Goal: Information Seeking & Learning: Learn about a topic

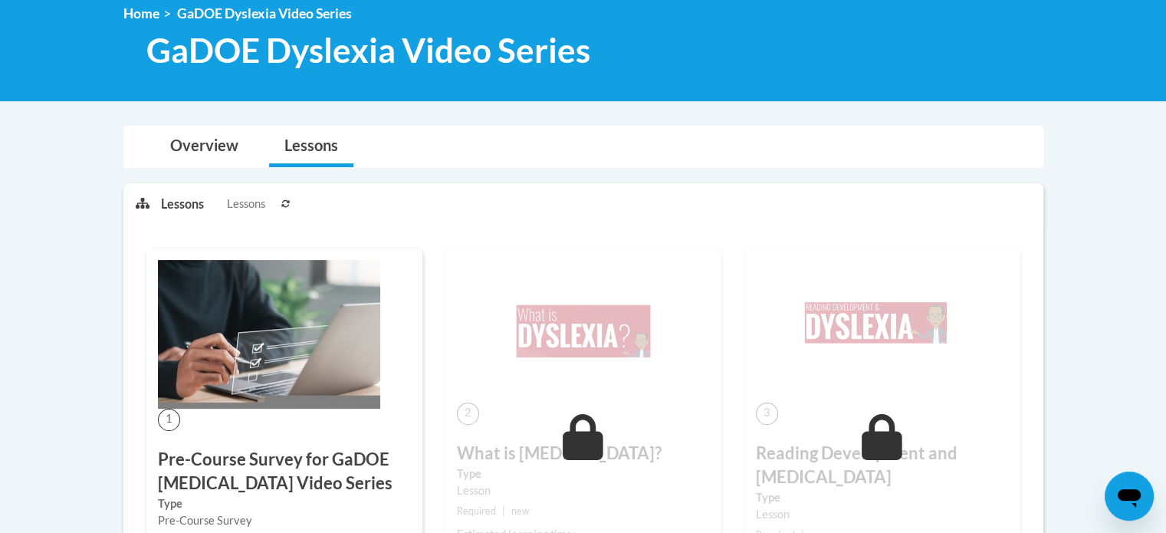
scroll to position [219, 0]
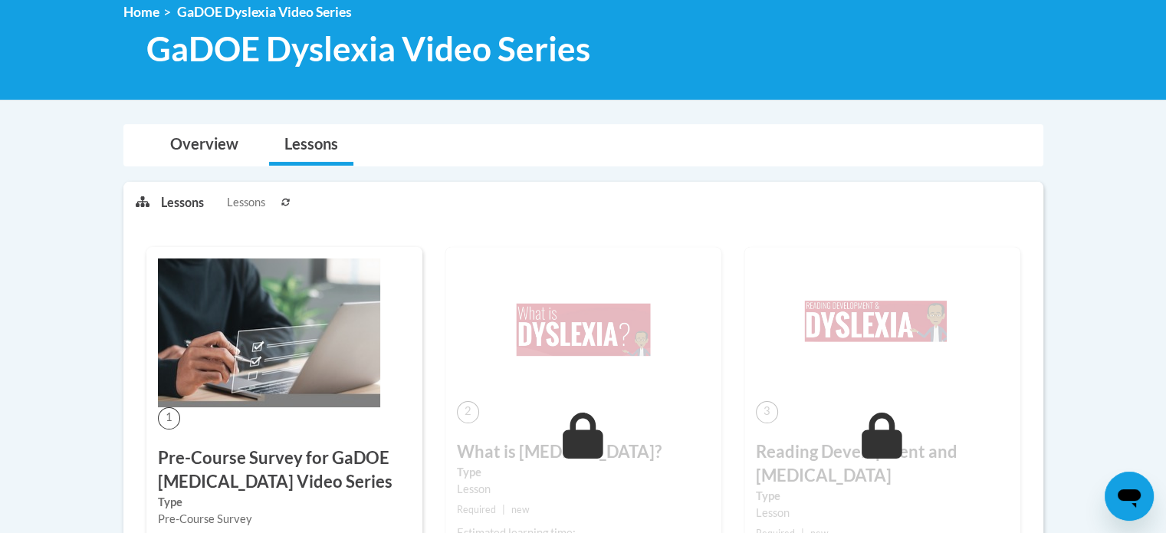
click at [243, 394] on img at bounding box center [269, 332] width 222 height 149
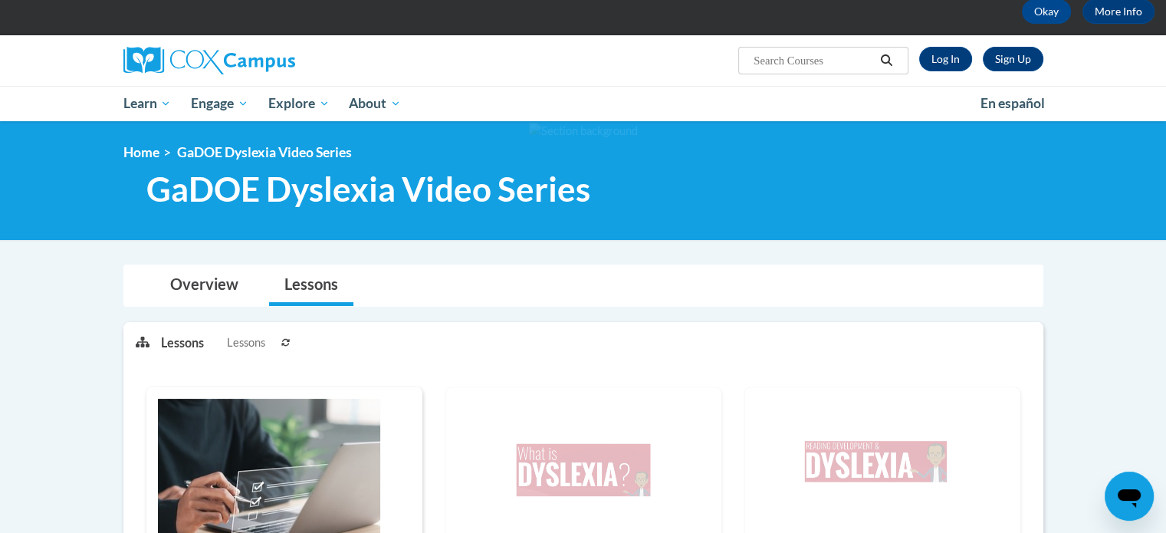
scroll to position [78, 0]
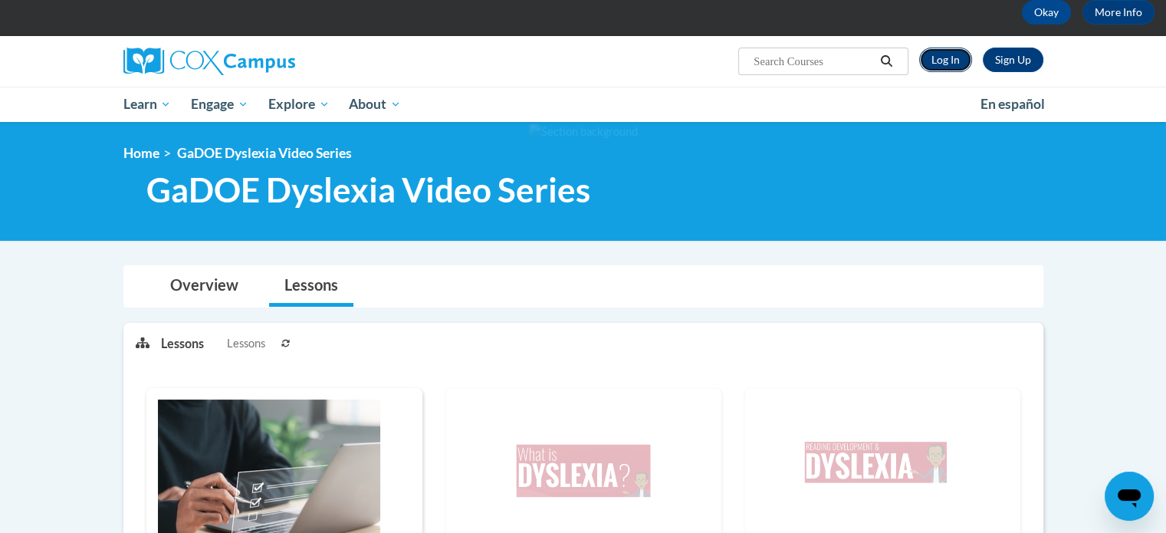
click at [939, 54] on link "Log In" at bounding box center [945, 60] width 53 height 25
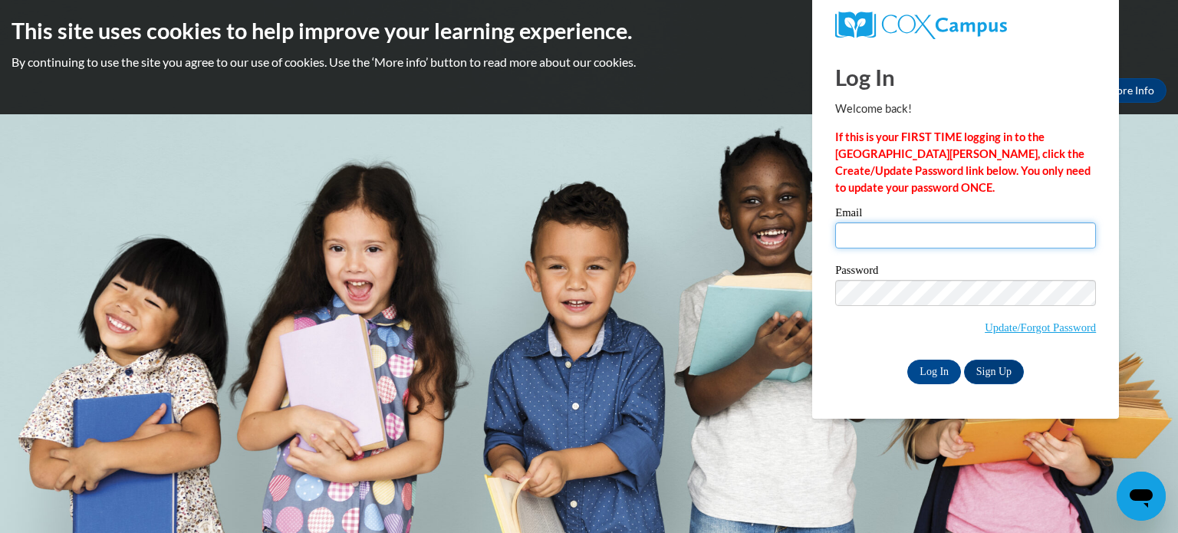
type input "rrshuma@sunprairieschools.org"
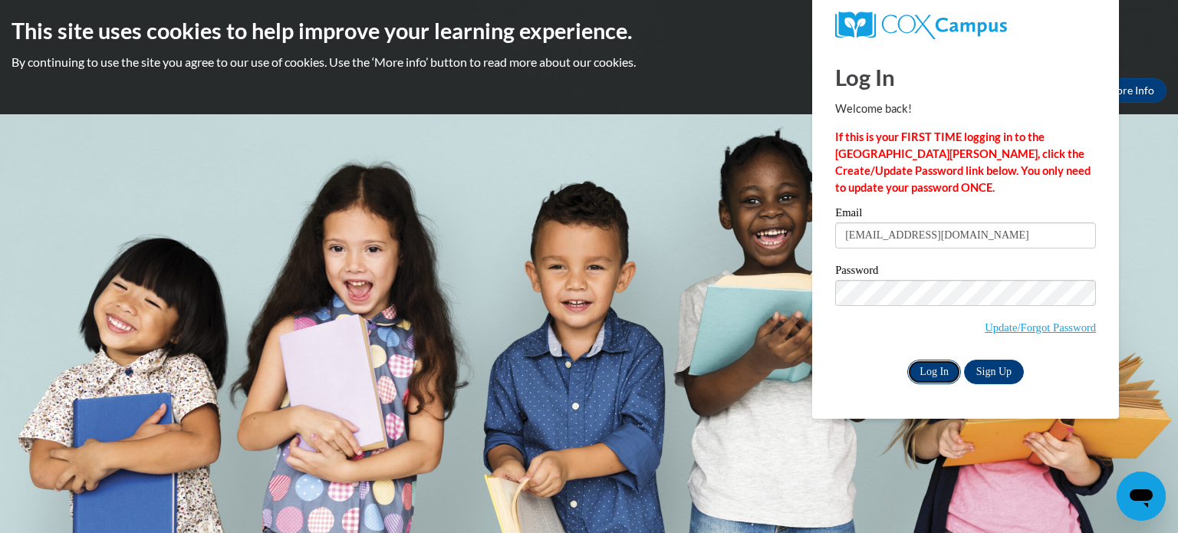
click at [933, 367] on input "Log In" at bounding box center [934, 372] width 54 height 25
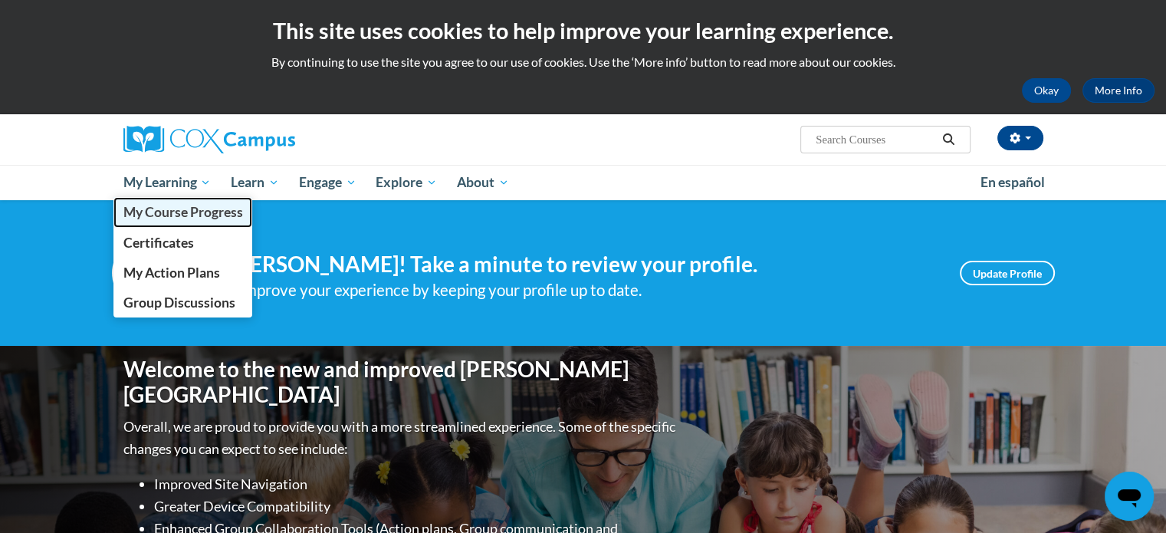
click at [191, 210] on span "My Course Progress" at bounding box center [183, 212] width 120 height 16
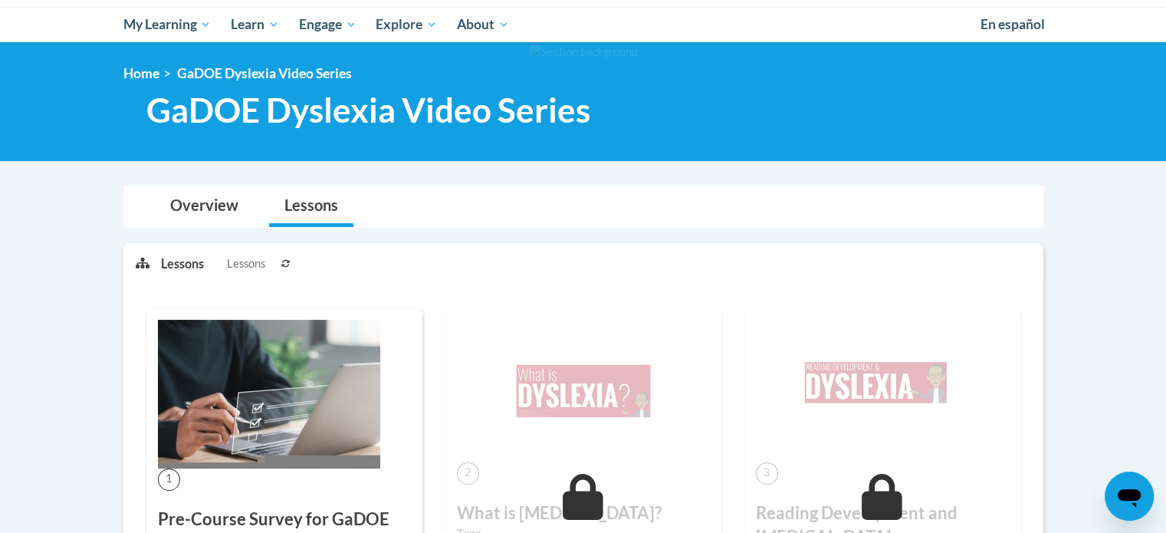
scroll to position [163, 0]
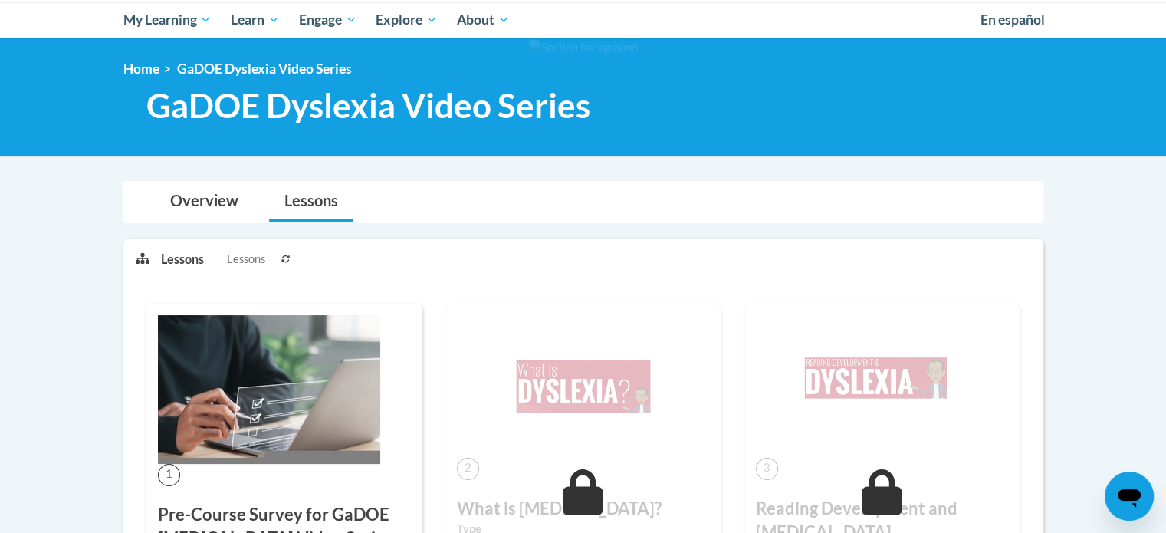
click at [331, 416] on img at bounding box center [269, 389] width 222 height 149
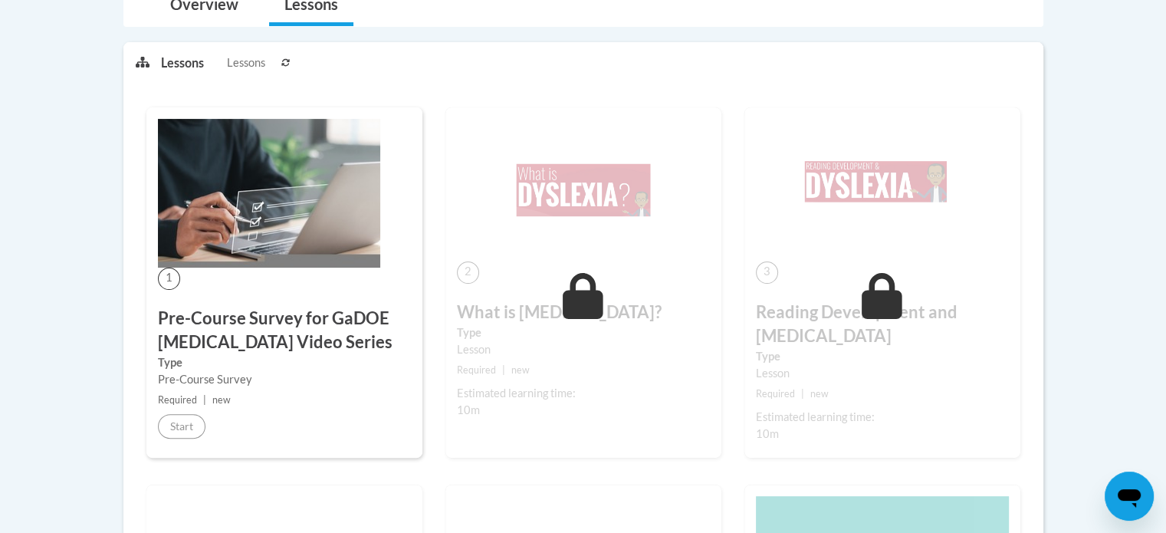
scroll to position [250, 0]
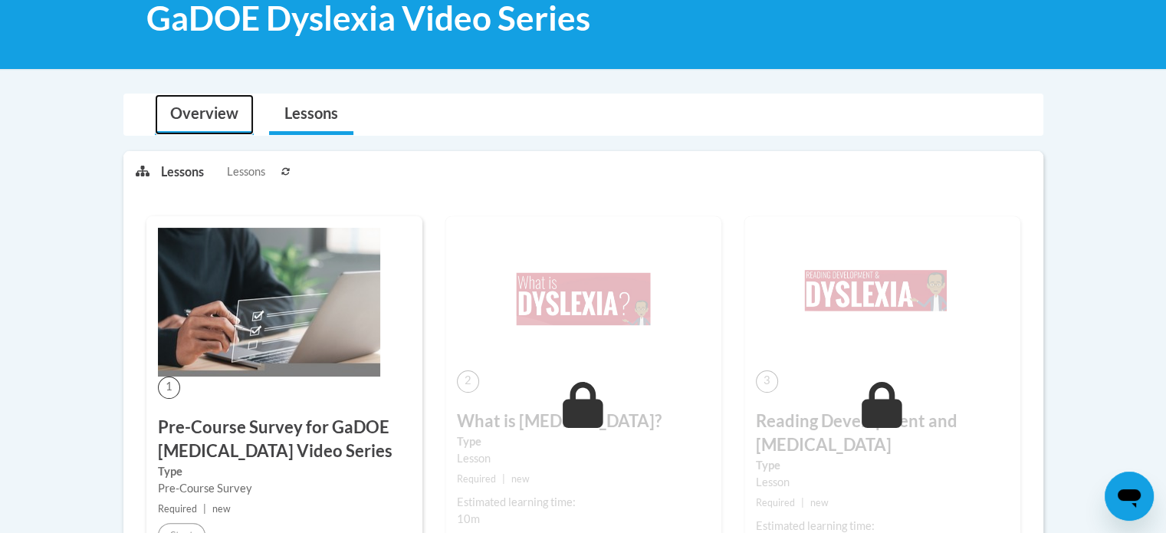
click at [230, 117] on link "Overview" at bounding box center [204, 114] width 99 height 41
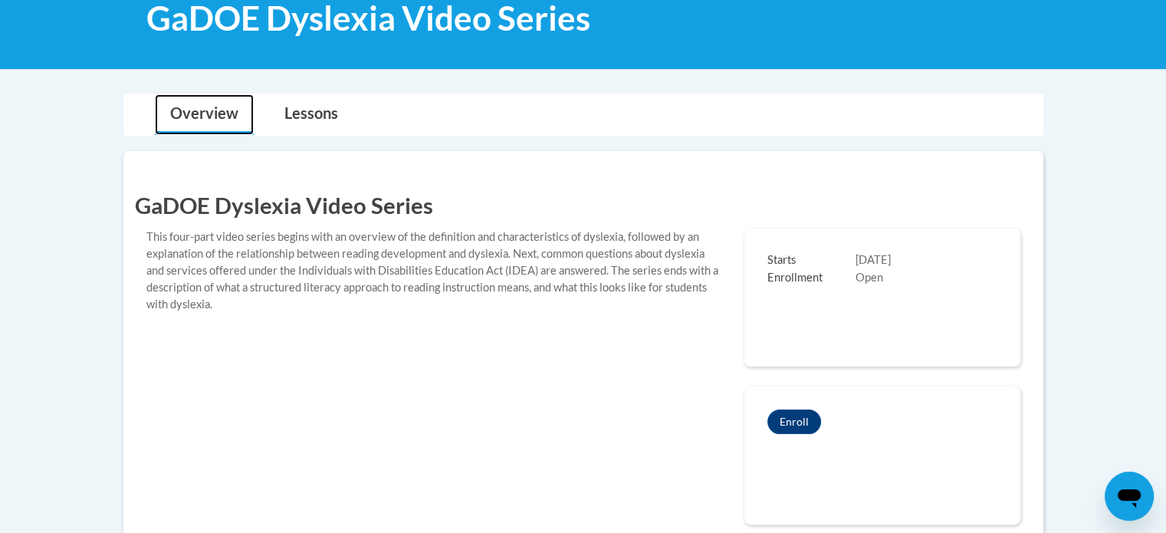
scroll to position [310, 0]
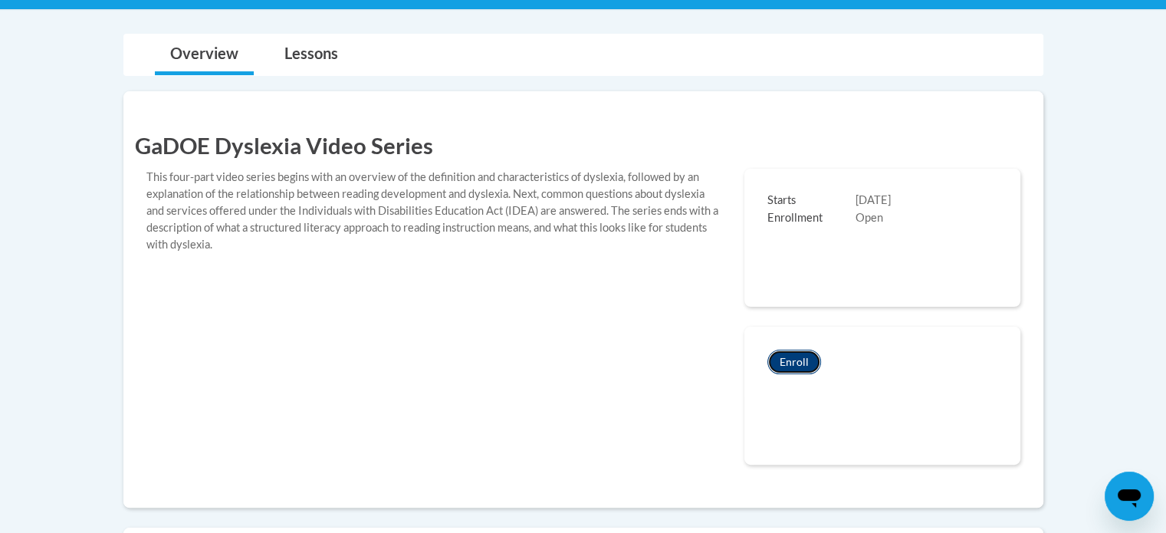
click at [796, 364] on button "Enroll" at bounding box center [795, 362] width 54 height 25
click at [294, 321] on div "GaDOE [MEDICAL_DATA] Video Series This four-part video series begins with an ov…" at bounding box center [583, 299] width 897 height 370
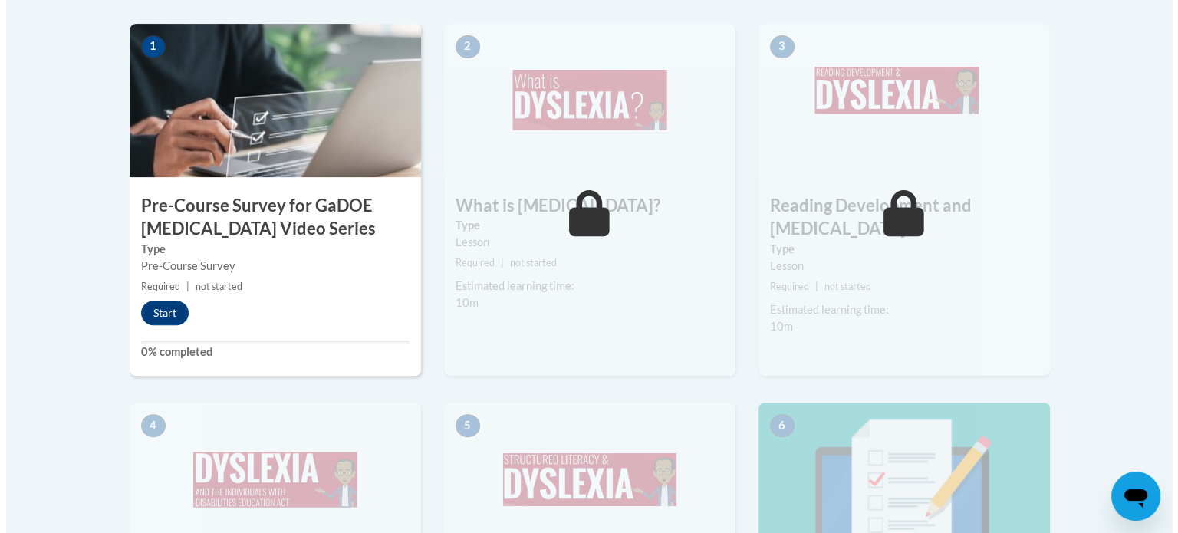
scroll to position [518, 0]
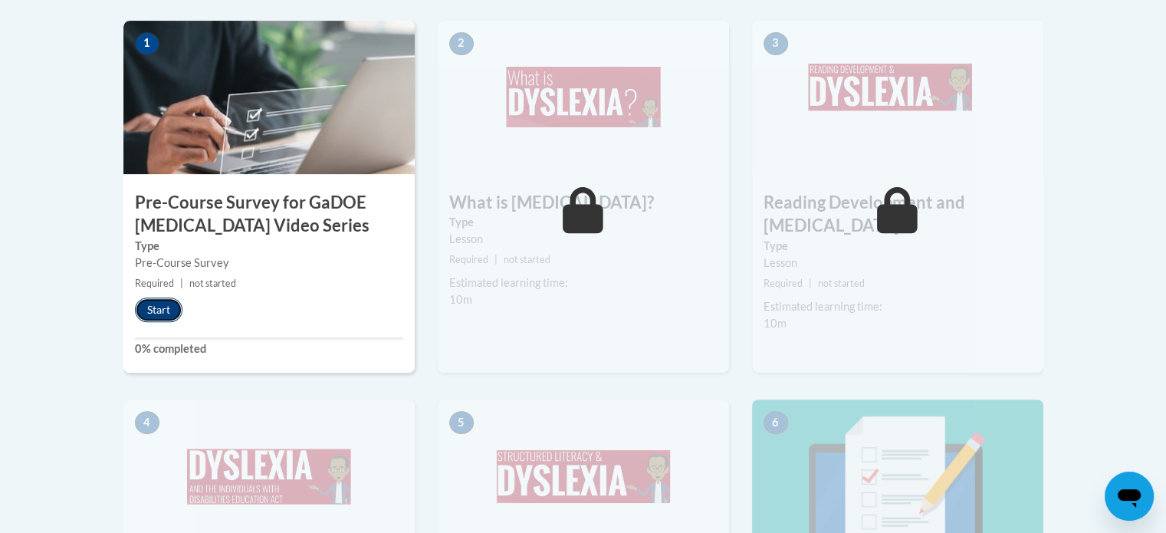
click at [142, 307] on button "Start" at bounding box center [159, 310] width 48 height 25
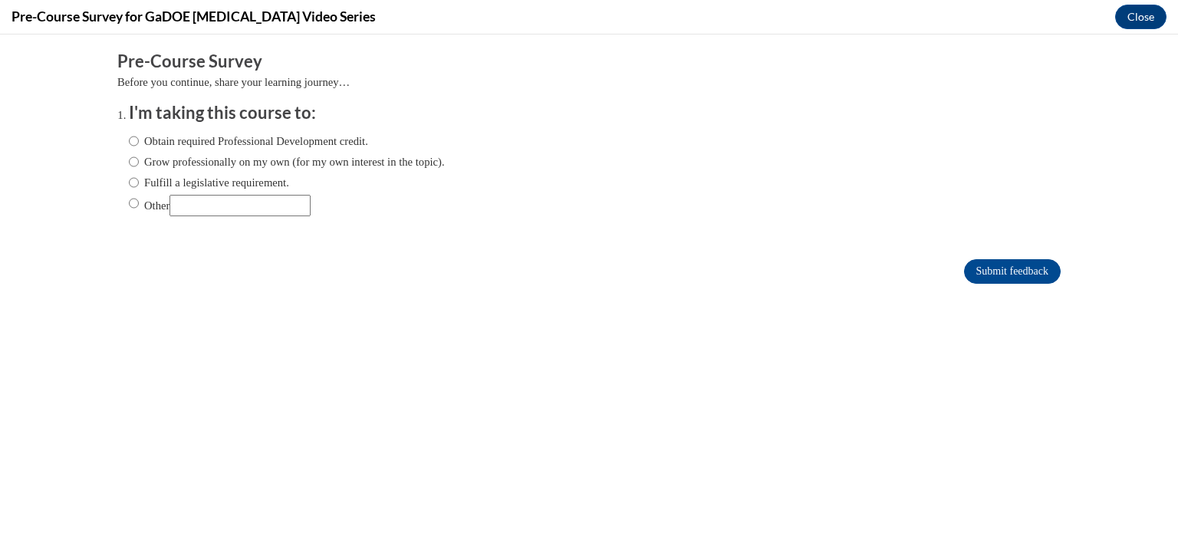
scroll to position [0, 0]
click at [129, 140] on input "Obtain required Professional Development credit." at bounding box center [134, 141] width 10 height 17
radio input "true"
click at [969, 263] on input "Submit feedback" at bounding box center [1012, 271] width 97 height 25
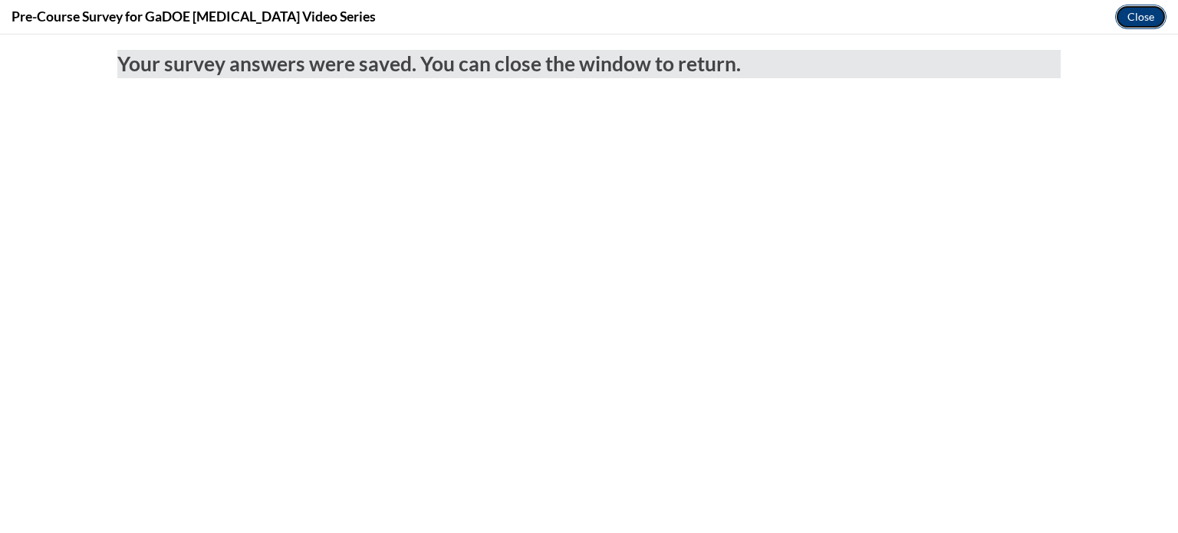
click at [1143, 9] on button "Close" at bounding box center [1140, 17] width 51 height 25
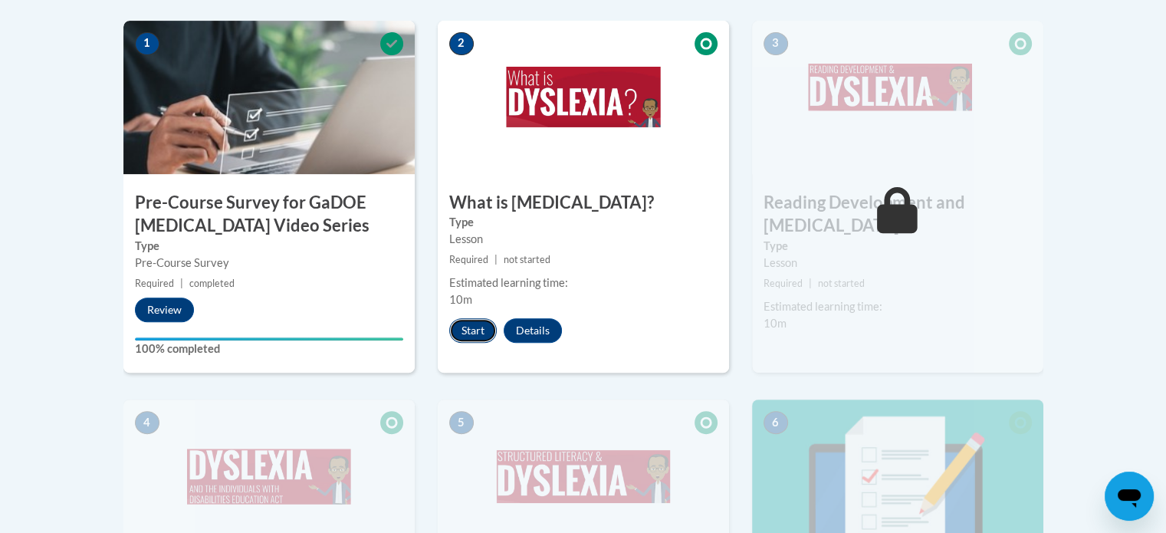
click at [479, 329] on button "Start" at bounding box center [473, 330] width 48 height 25
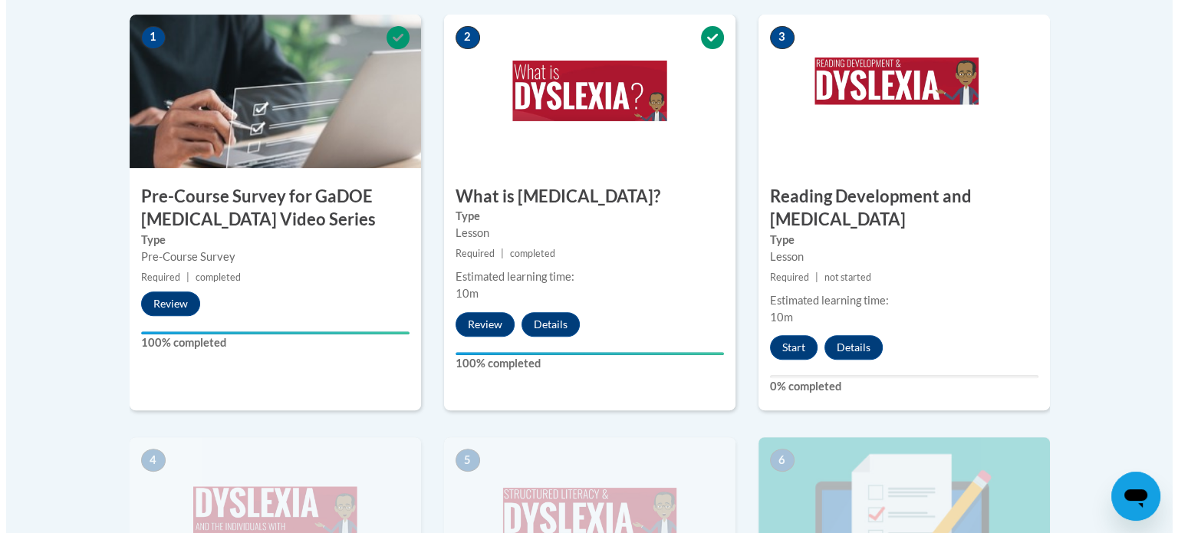
scroll to position [531, 0]
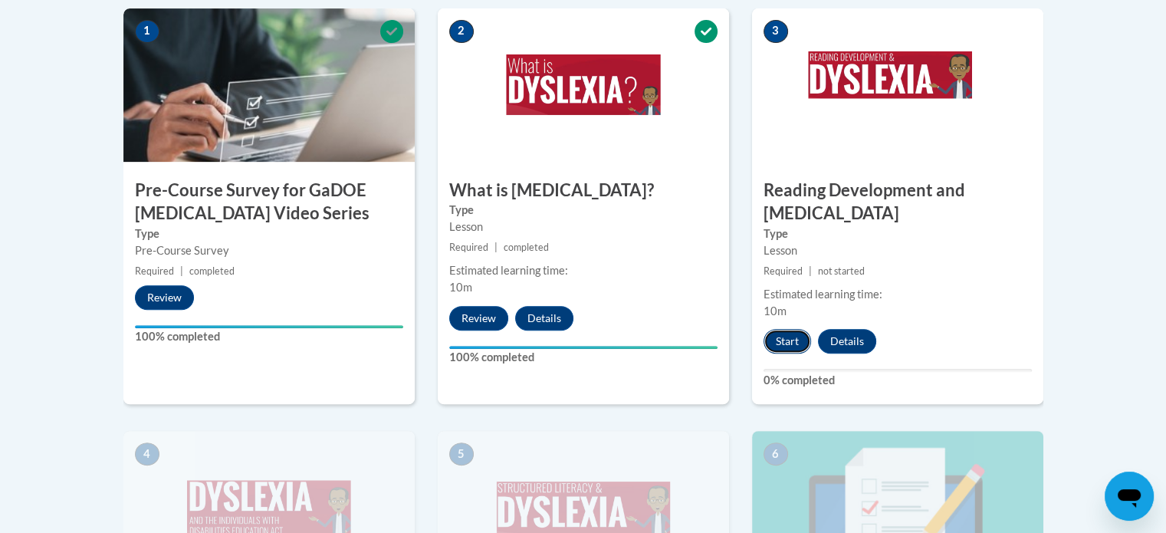
click at [788, 329] on button "Start" at bounding box center [788, 341] width 48 height 25
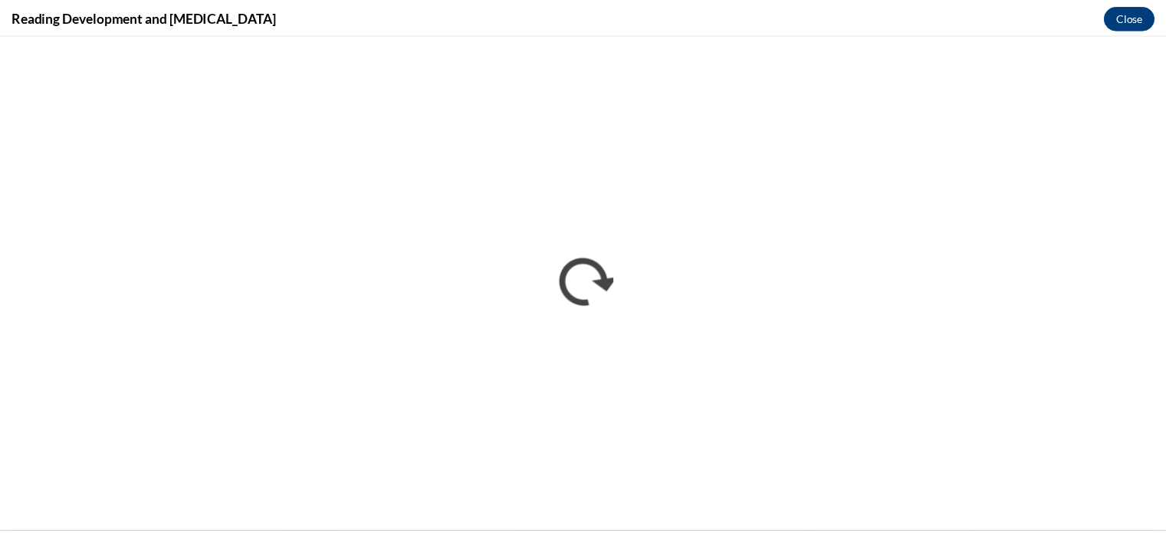
scroll to position [0, 0]
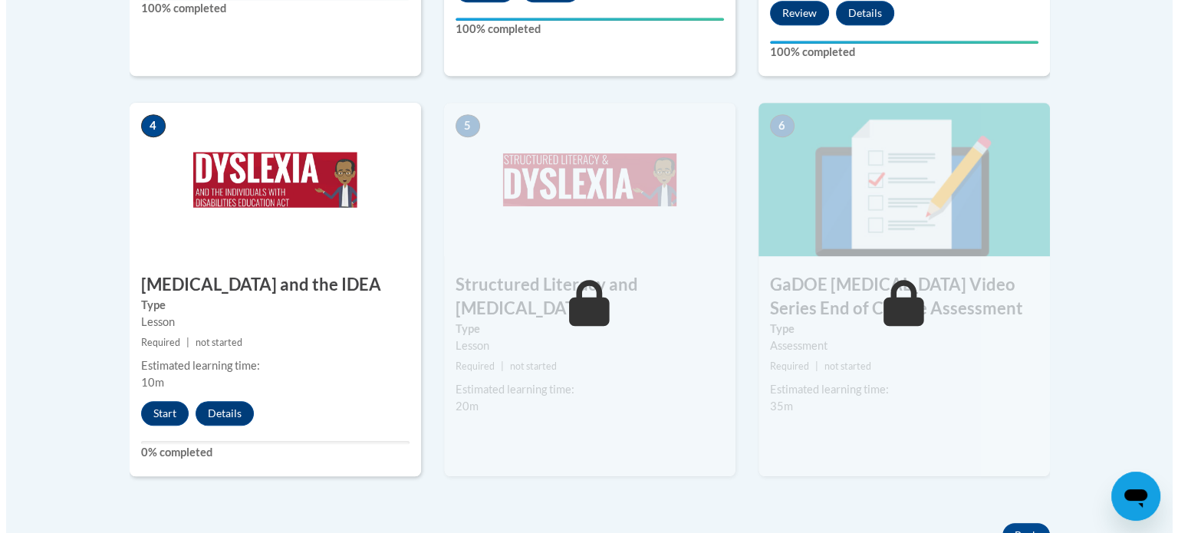
scroll to position [862, 0]
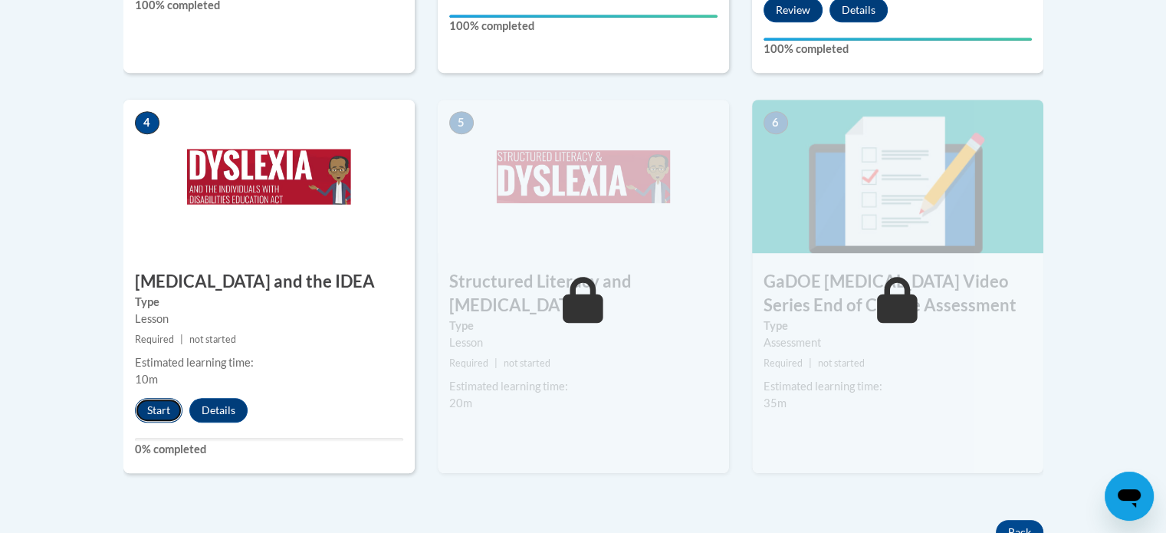
click at [144, 398] on button "Start" at bounding box center [159, 410] width 48 height 25
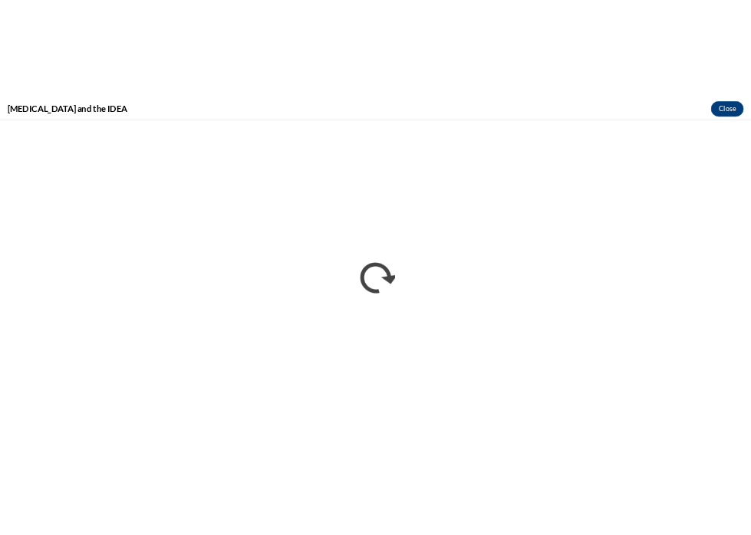
scroll to position [0, 0]
